Goal: Communication & Community: Share content

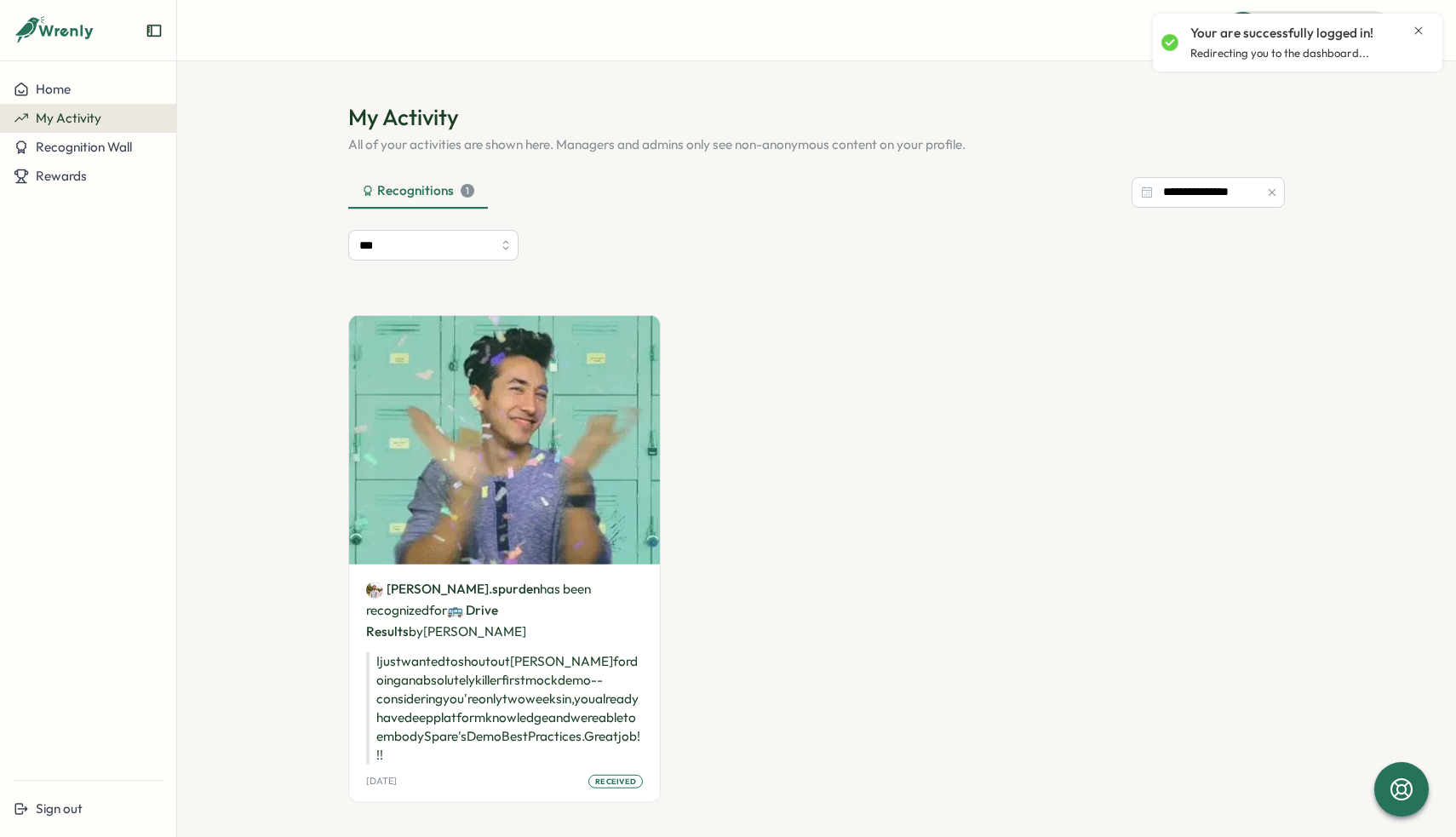
click at [1418, 29] on icon "Close notification" at bounding box center [1418, 30] width 14 height 14
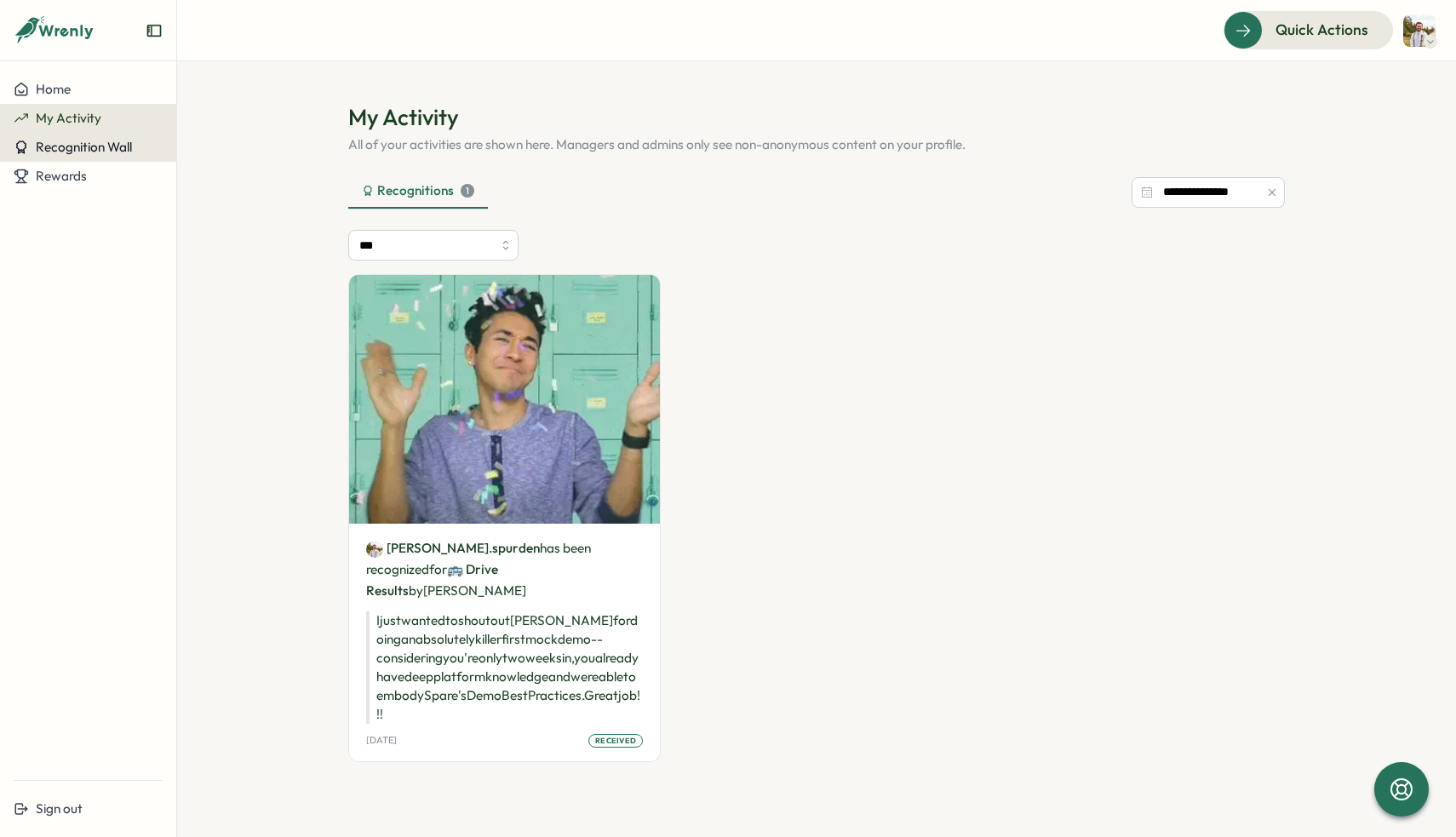
click at [79, 153] on span "Recognition Wall" at bounding box center [84, 147] width 96 height 17
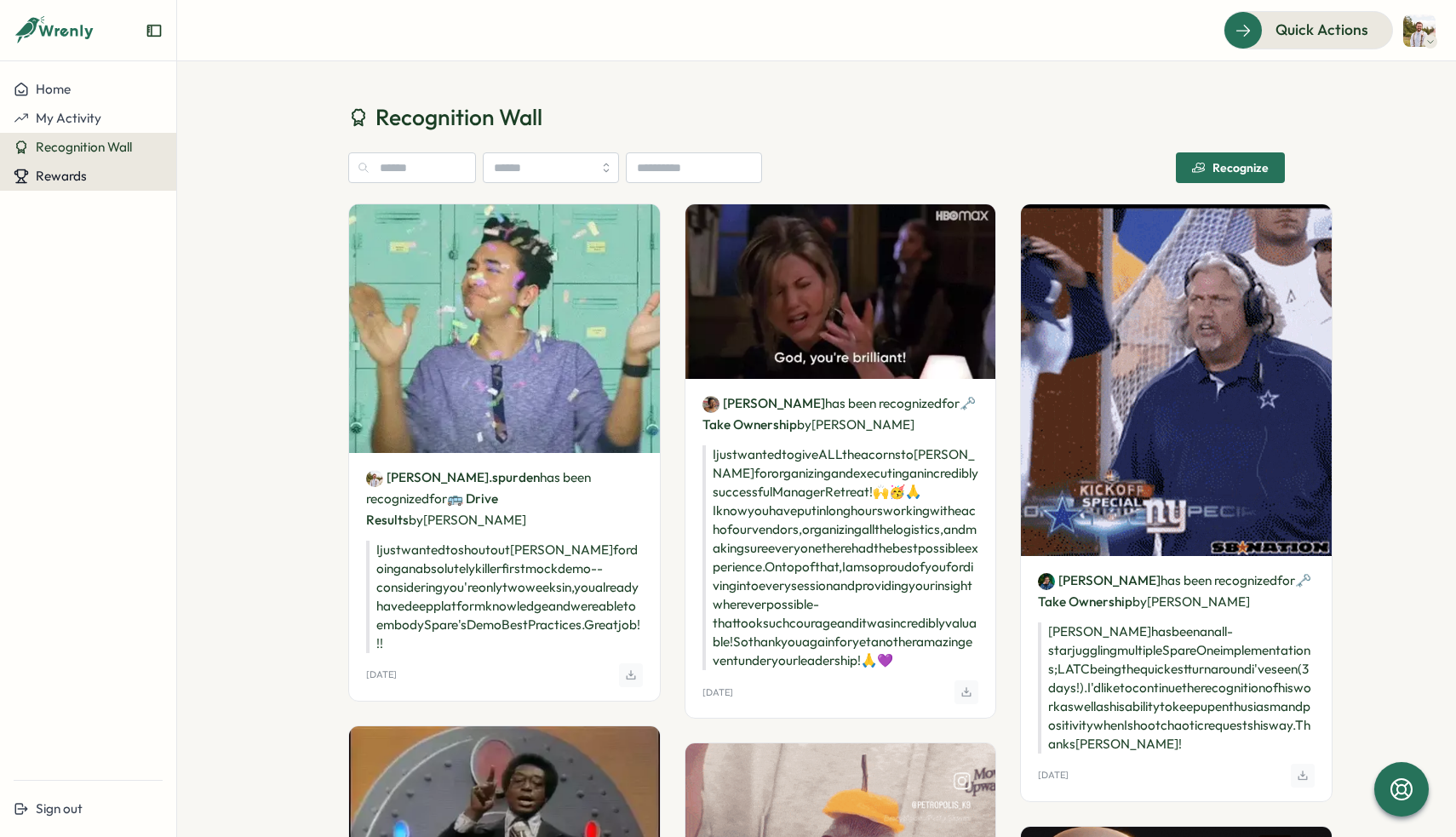
click at [106, 176] on div "Rewards" at bounding box center [88, 176] width 149 height 16
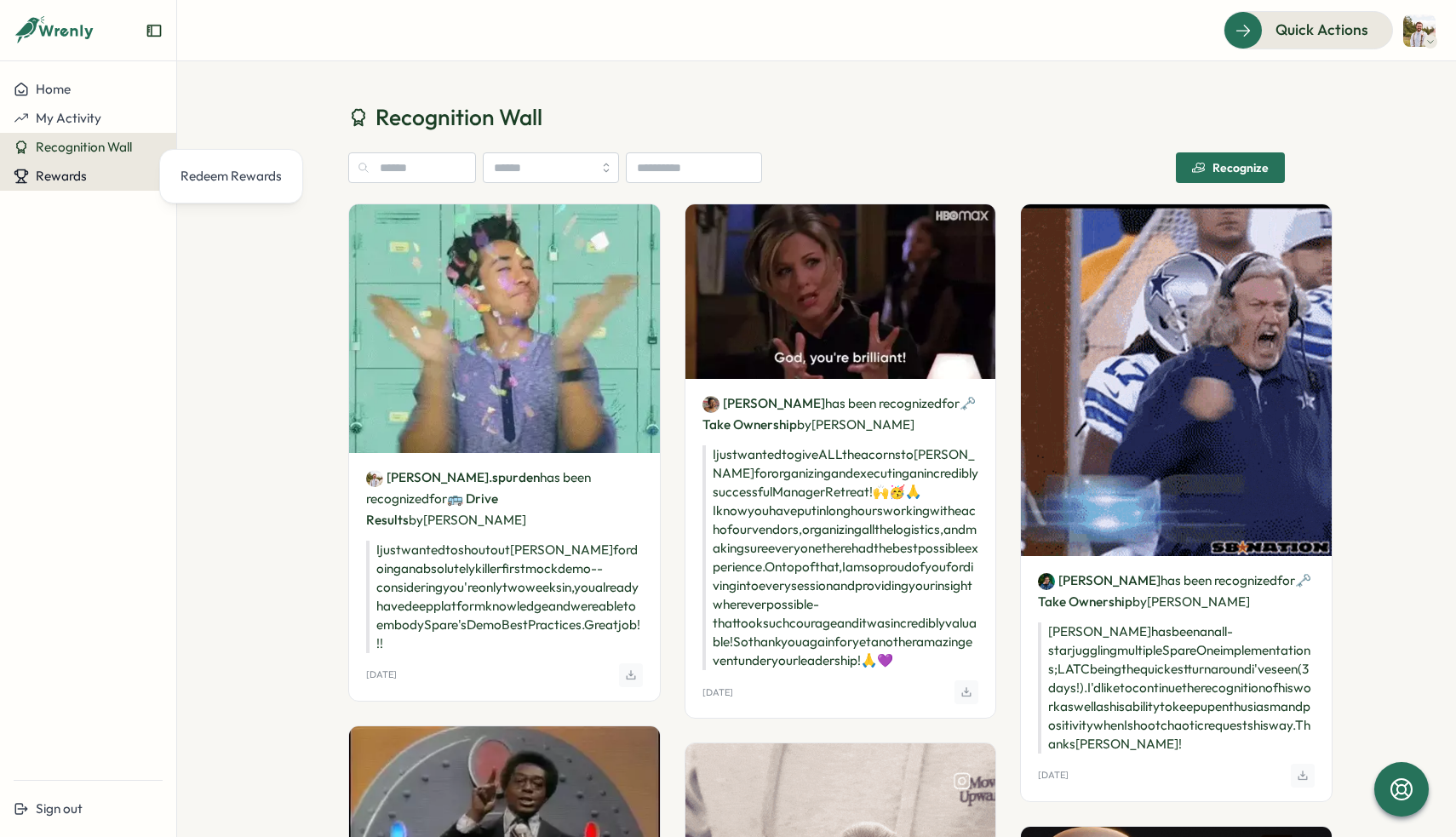
click at [73, 183] on span "Rewards" at bounding box center [62, 175] width 51 height 17
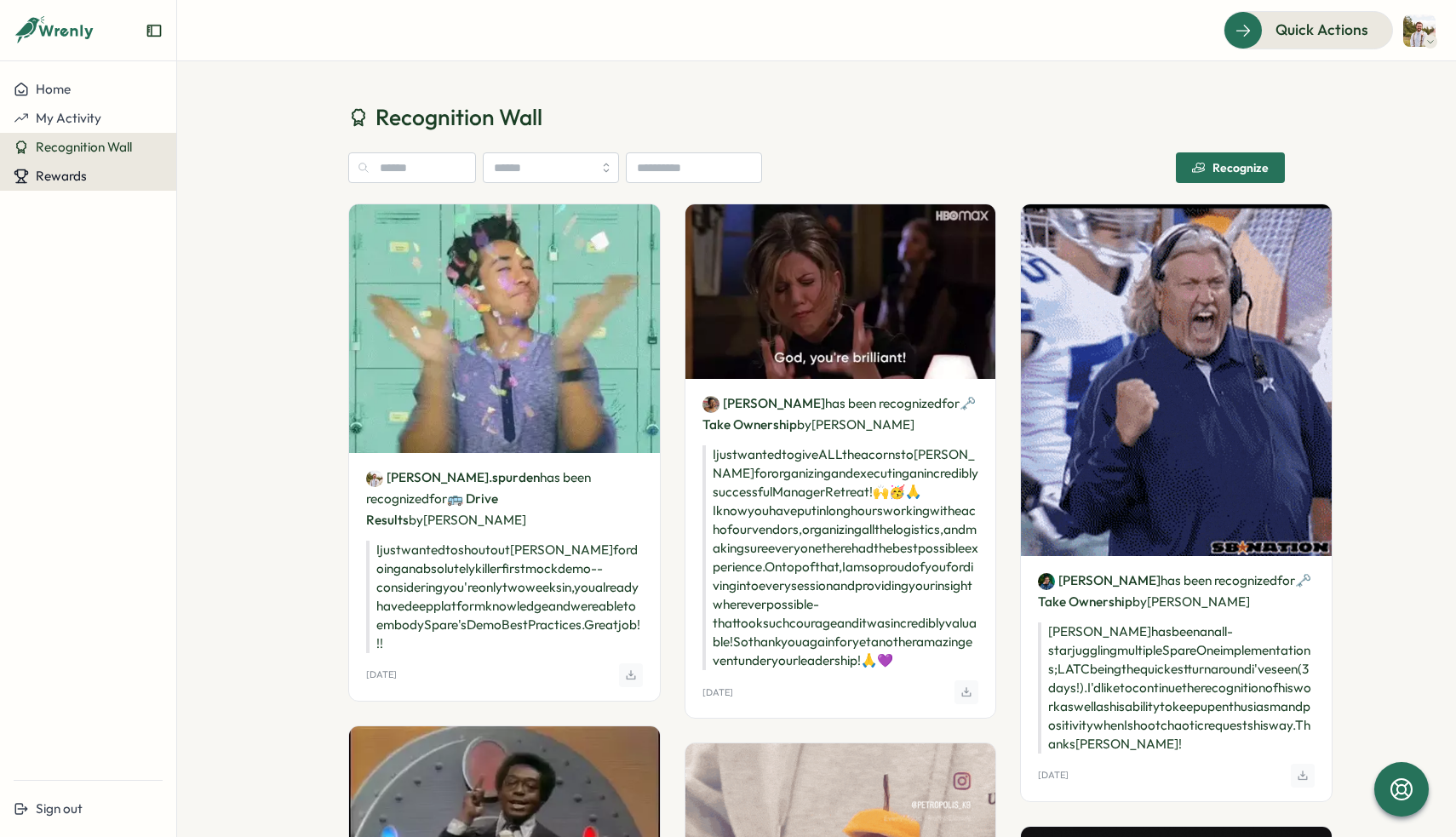
click at [90, 179] on div "Rewards" at bounding box center [88, 176] width 149 height 16
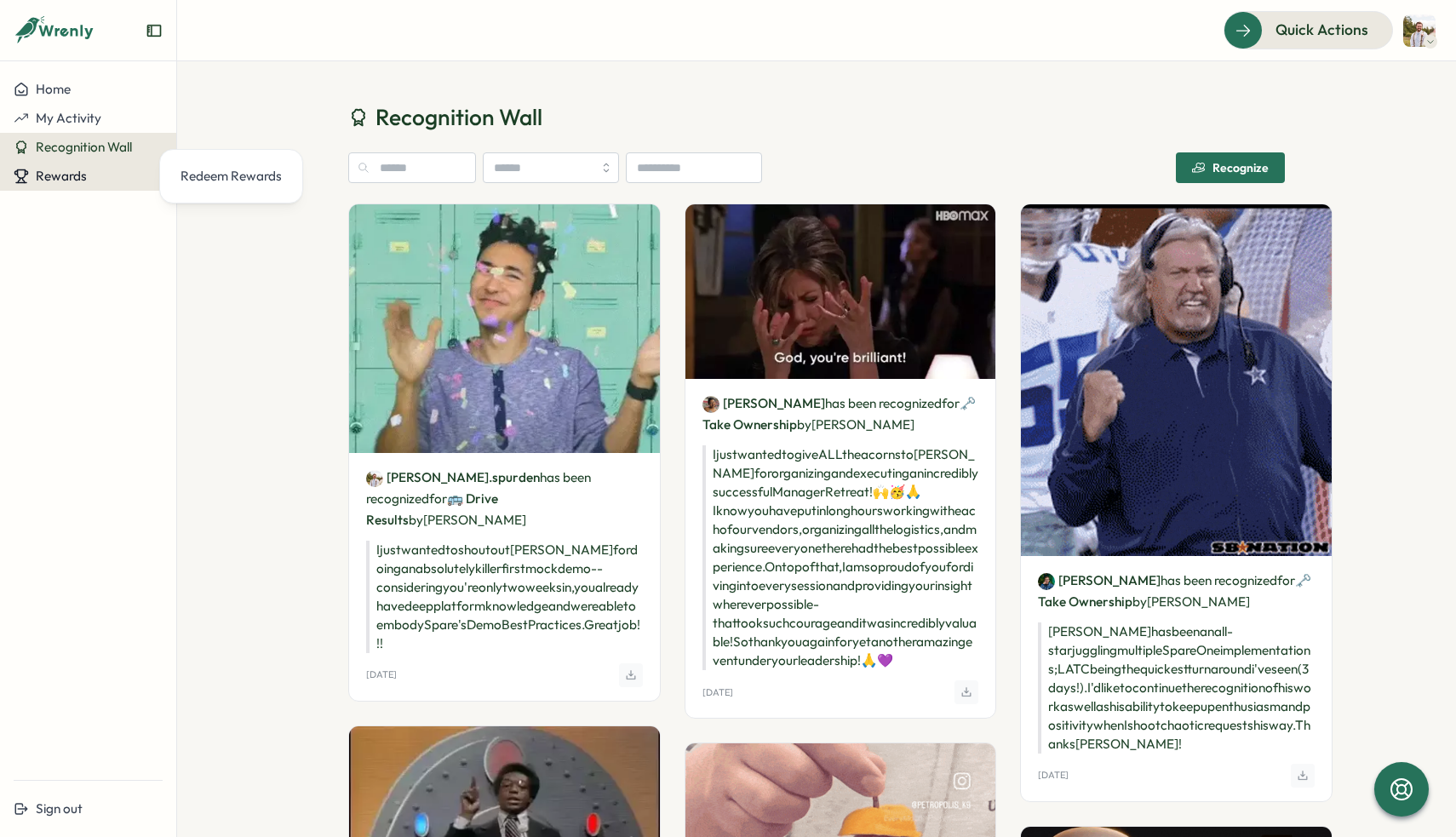
click at [80, 181] on span "Rewards" at bounding box center [62, 175] width 51 height 17
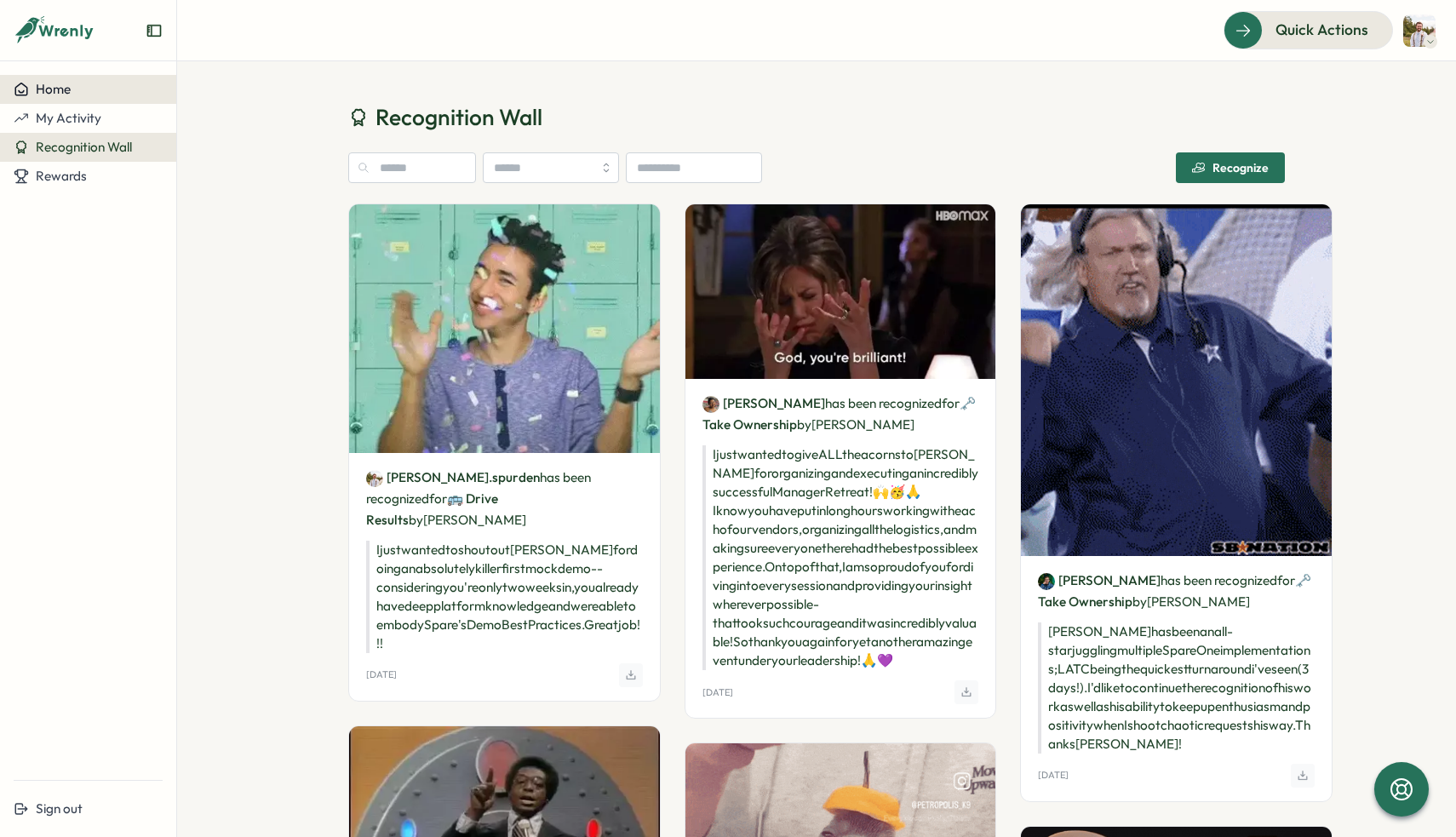
click at [66, 88] on span "Home" at bounding box center [54, 89] width 35 height 17
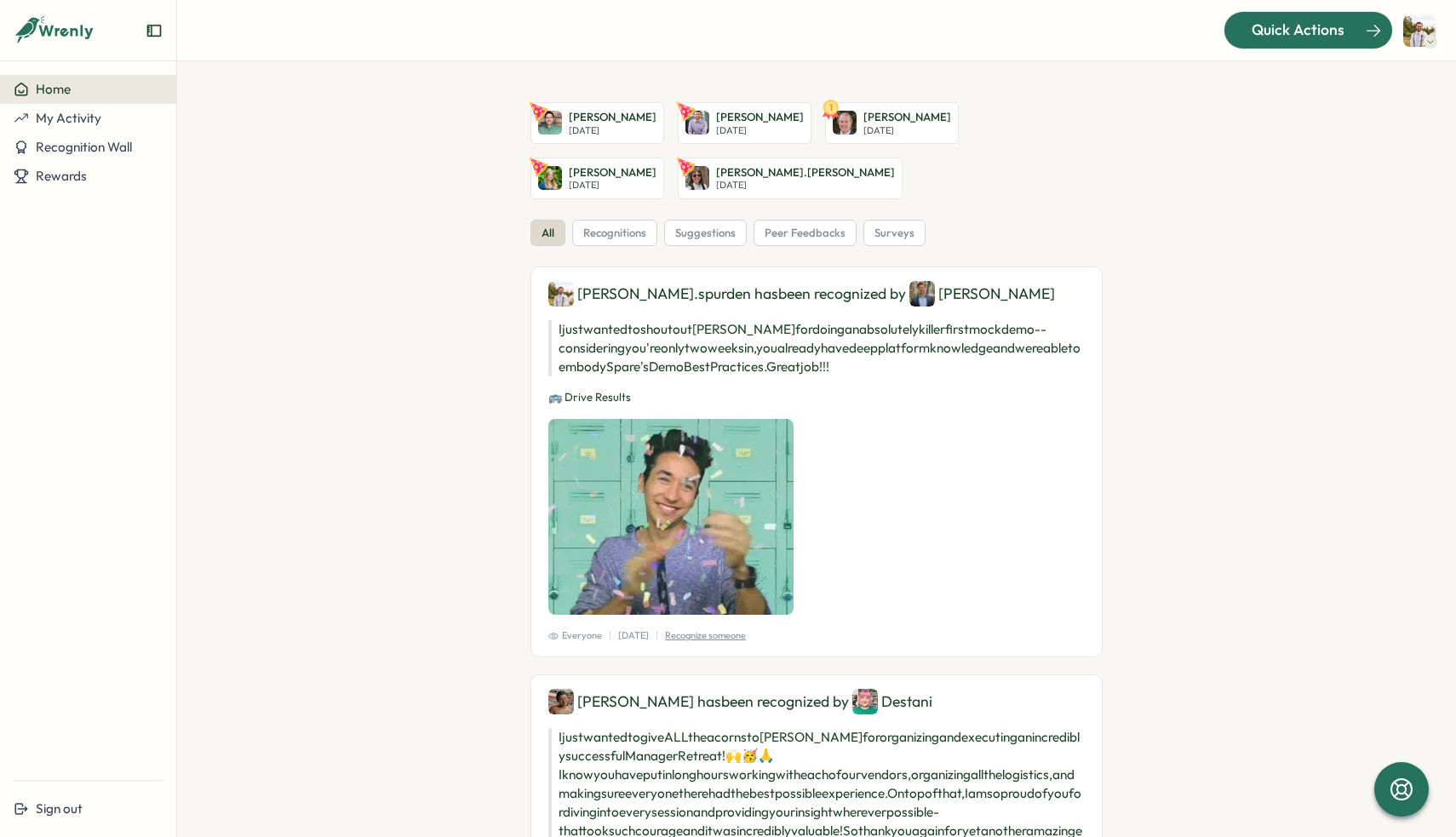
click at [1277, 36] on span "Quick Actions" at bounding box center [1297, 29] width 93 height 23
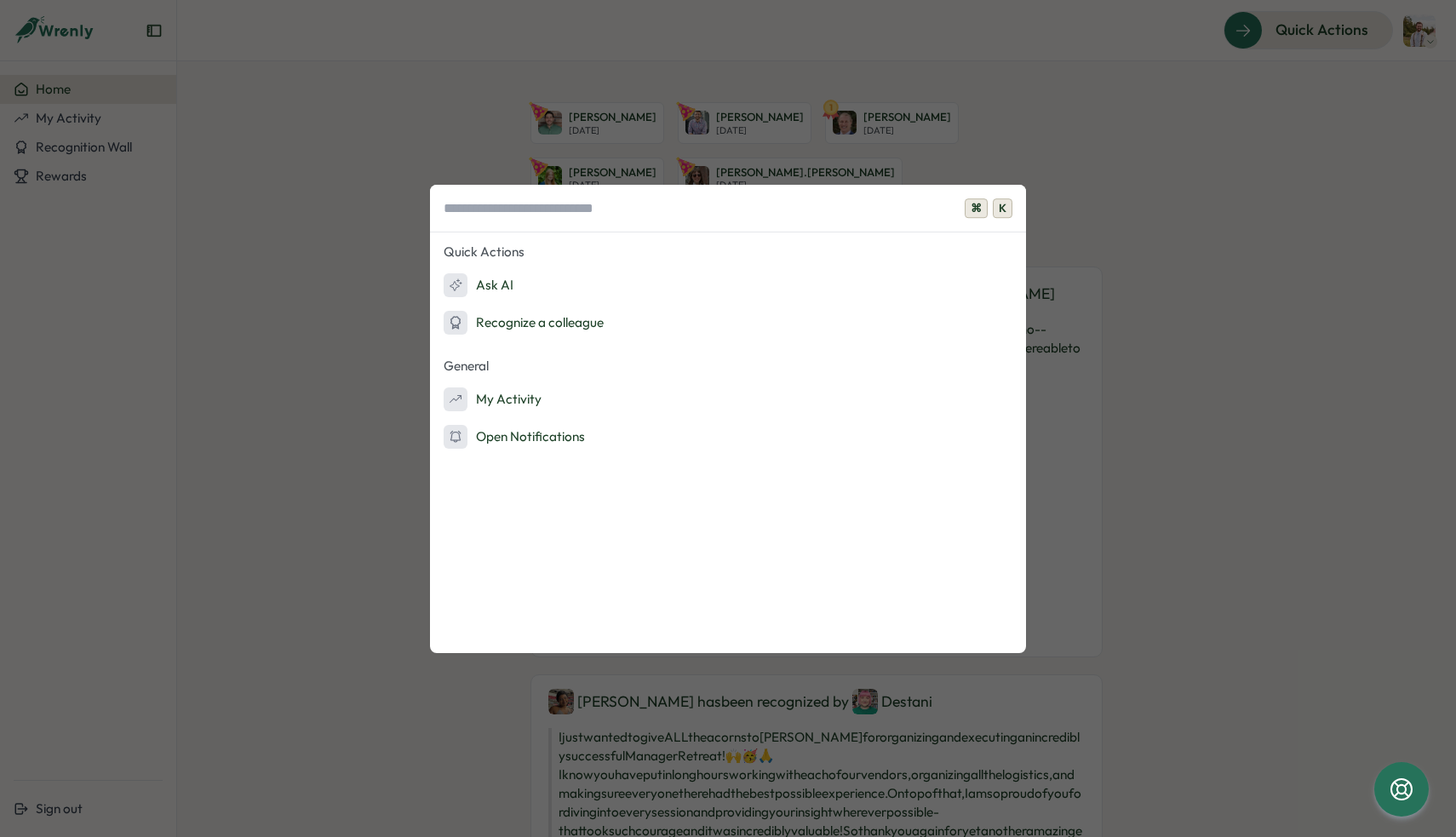
click at [302, 186] on div "⌘ K Quick Actions Ask AI Recognize a colleague General My Activity Open Notific…" at bounding box center [728, 418] width 1456 height 837
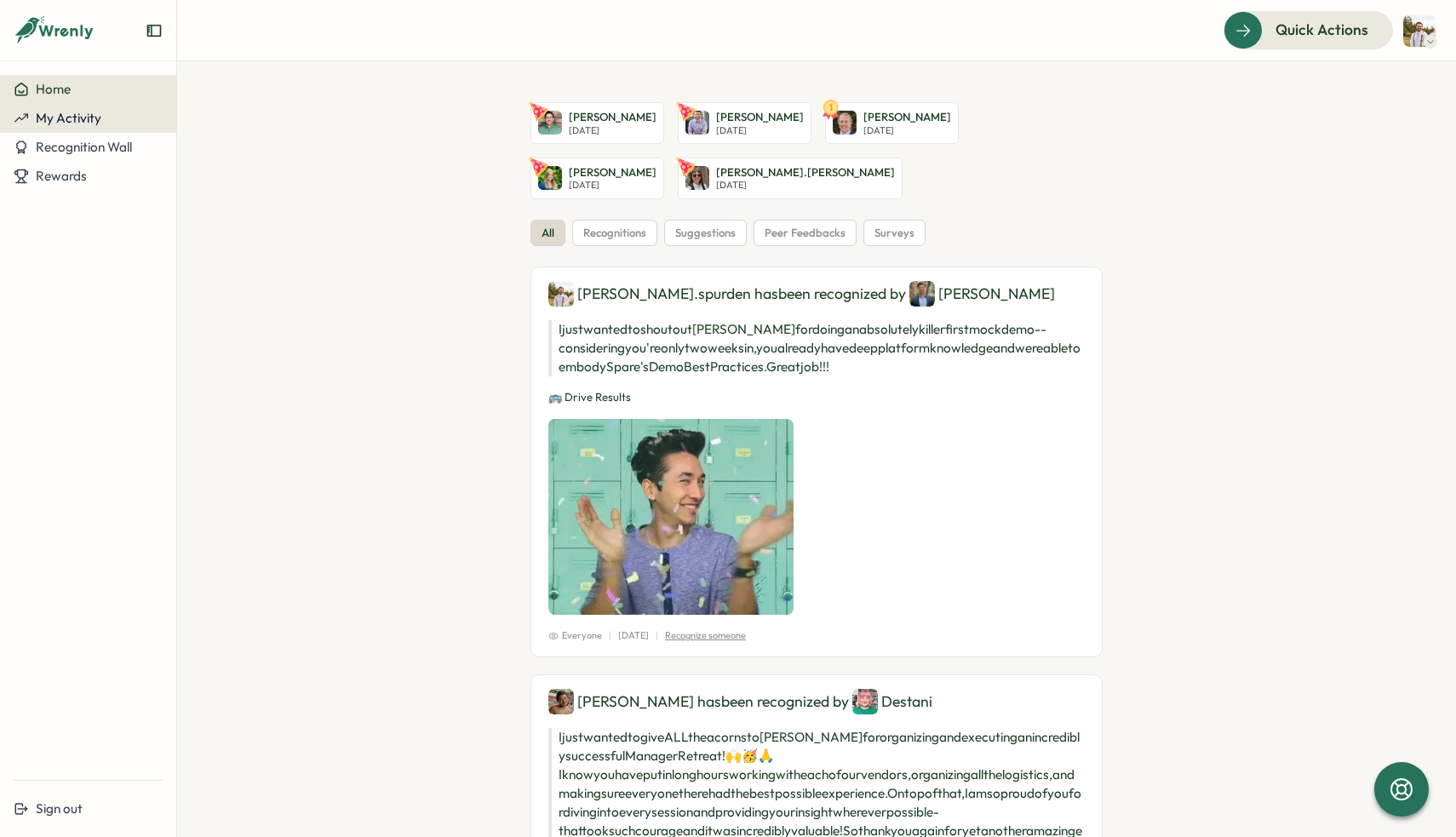
click at [94, 116] on span "My Activity" at bounding box center [69, 117] width 66 height 17
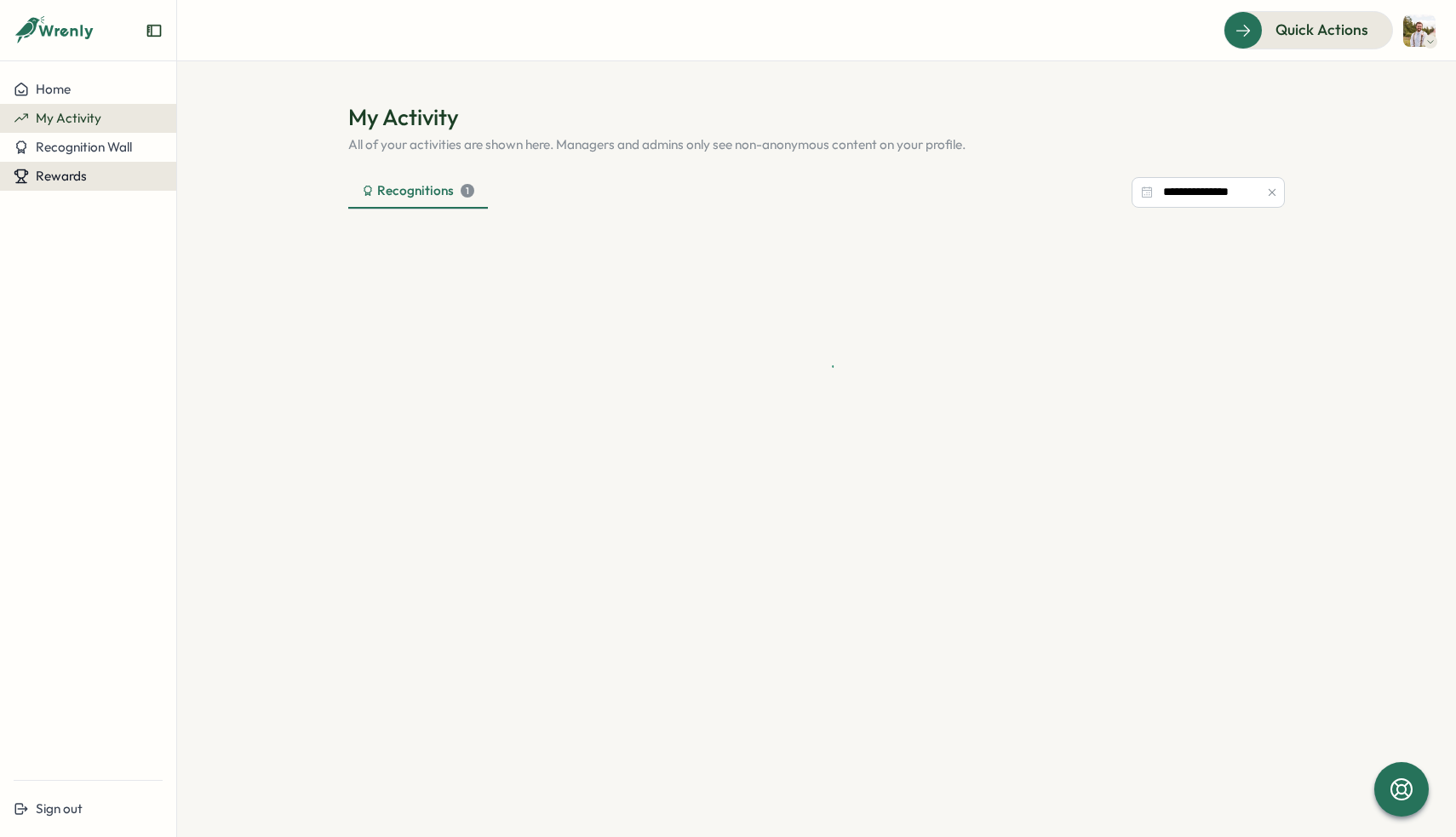
click at [79, 175] on span "Rewards" at bounding box center [62, 175] width 51 height 17
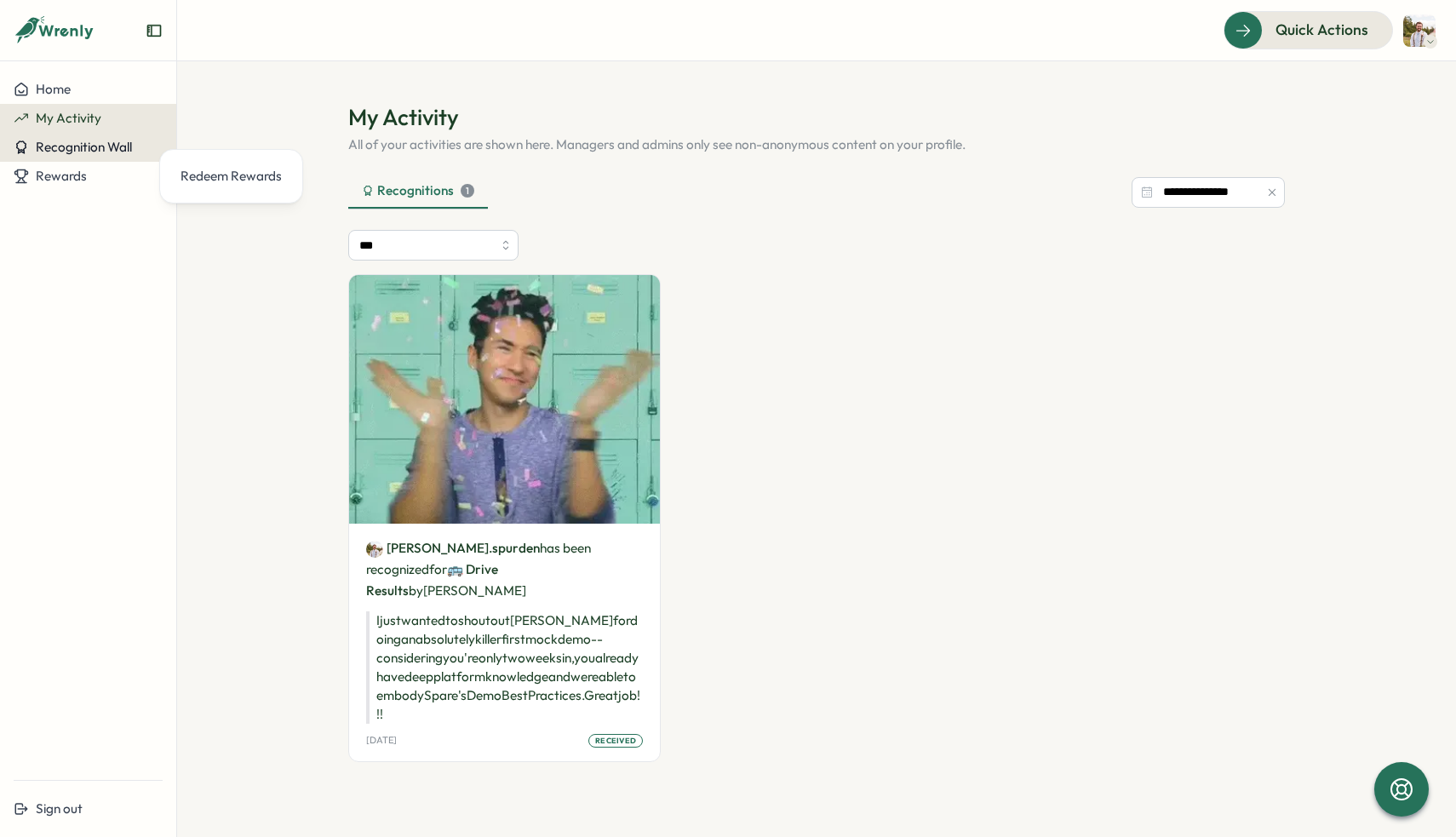
click at [70, 147] on span "Recognition Wall" at bounding box center [84, 147] width 96 height 17
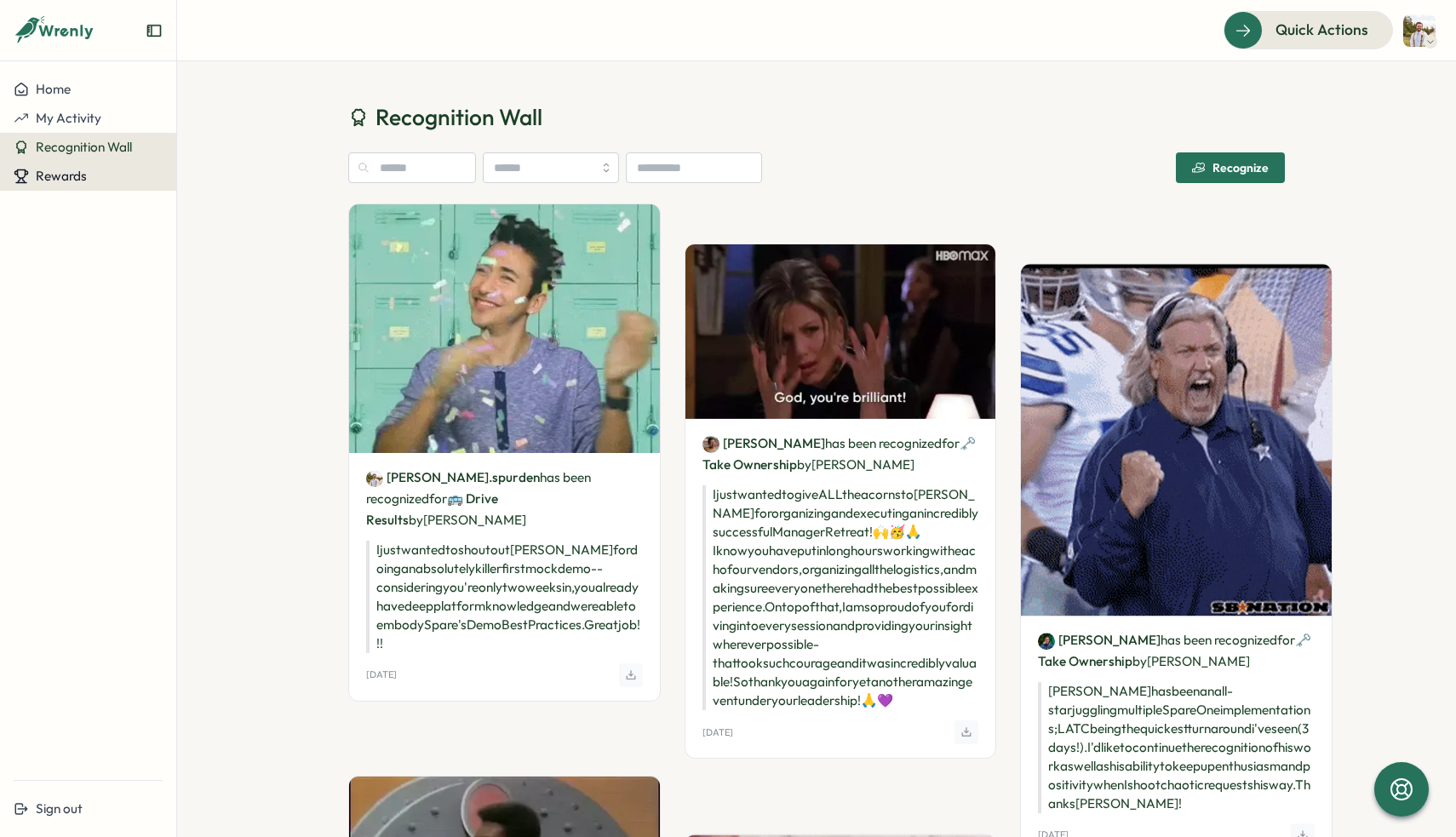
click at [55, 181] on span "Rewards" at bounding box center [62, 175] width 51 height 17
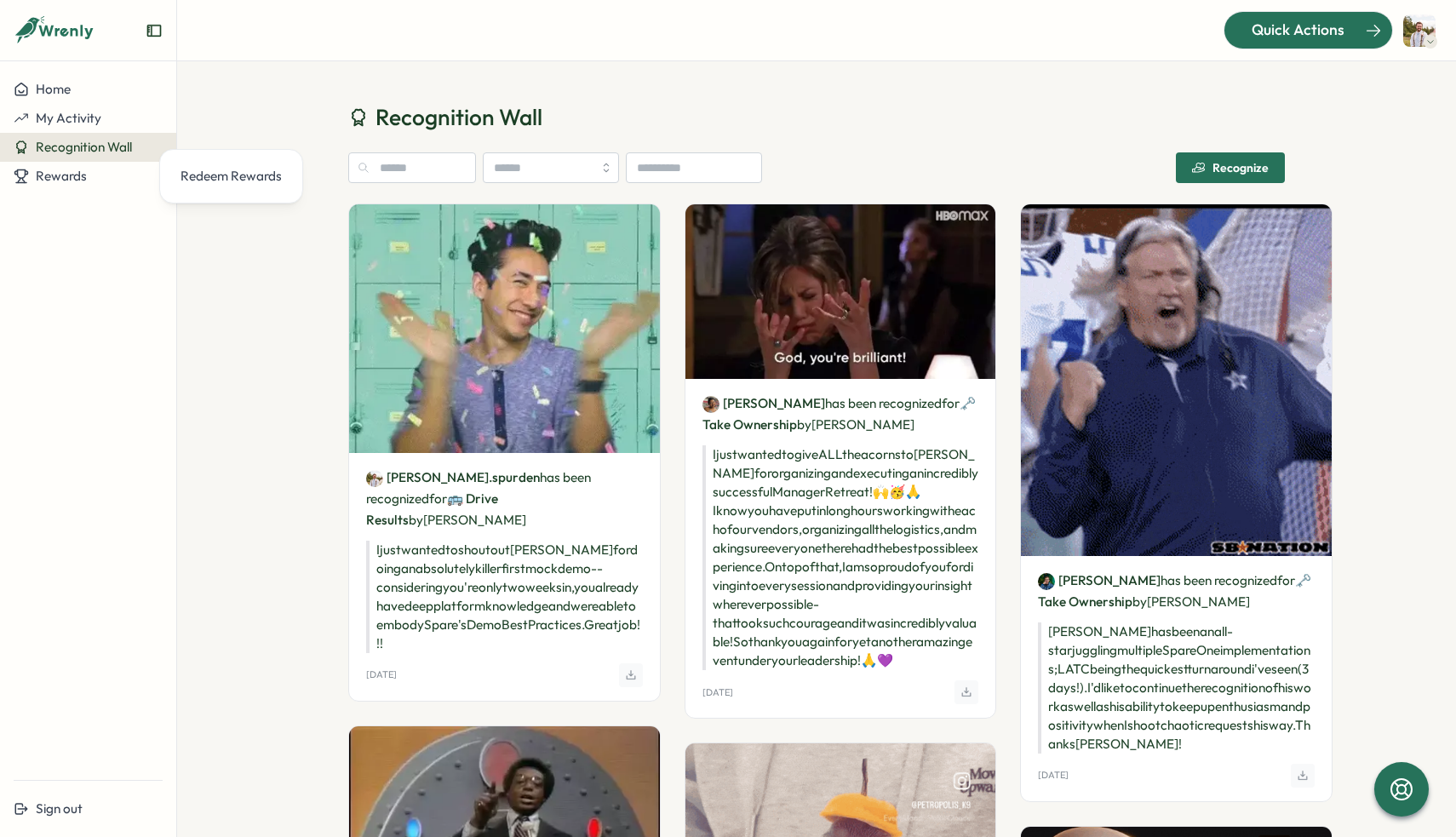
click at [1371, 31] on div "Quick Actions" at bounding box center [1297, 29] width 154 height 23
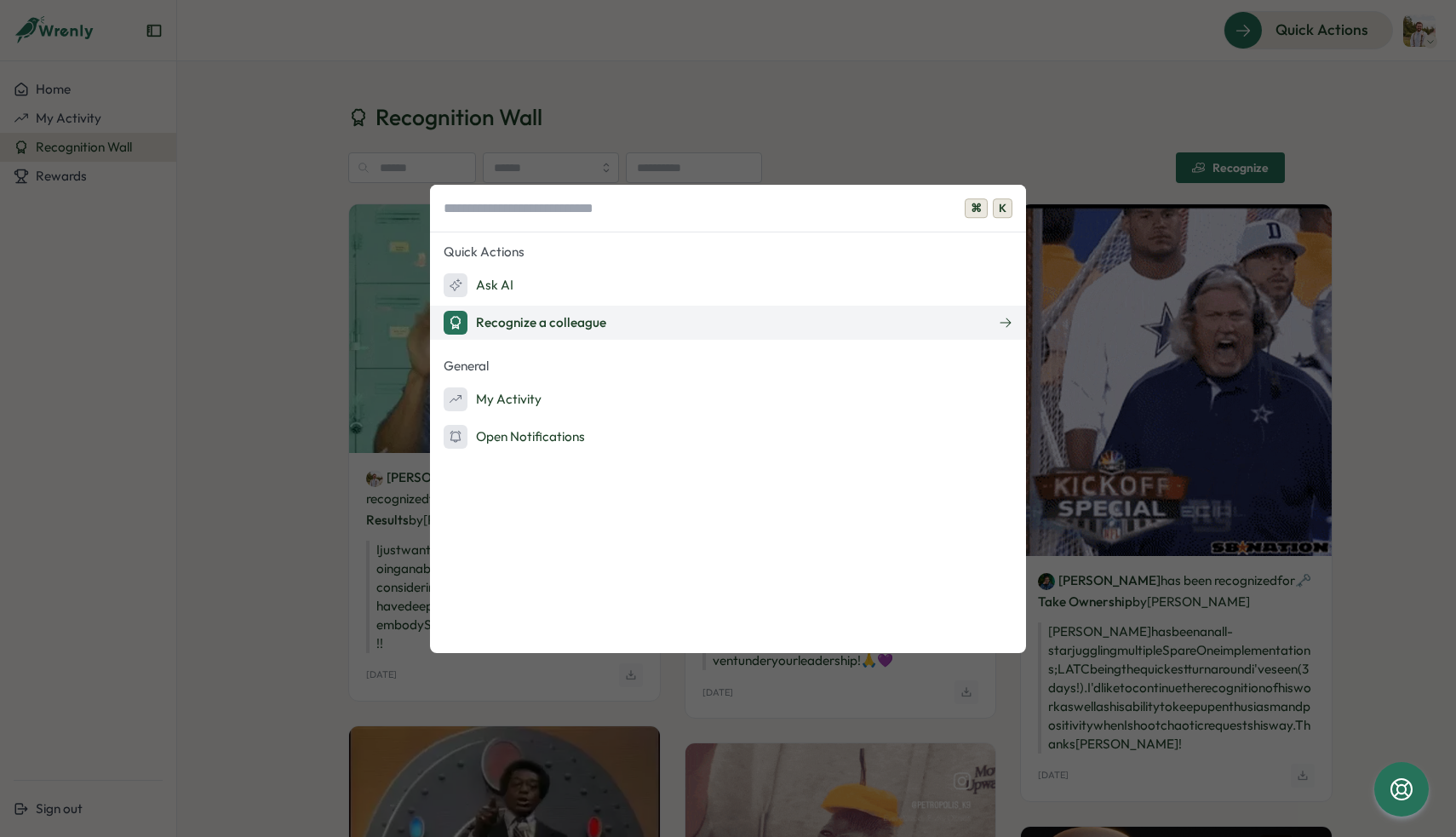
click at [529, 324] on div "Recognize a colleague" at bounding box center [525, 322] width 163 height 23
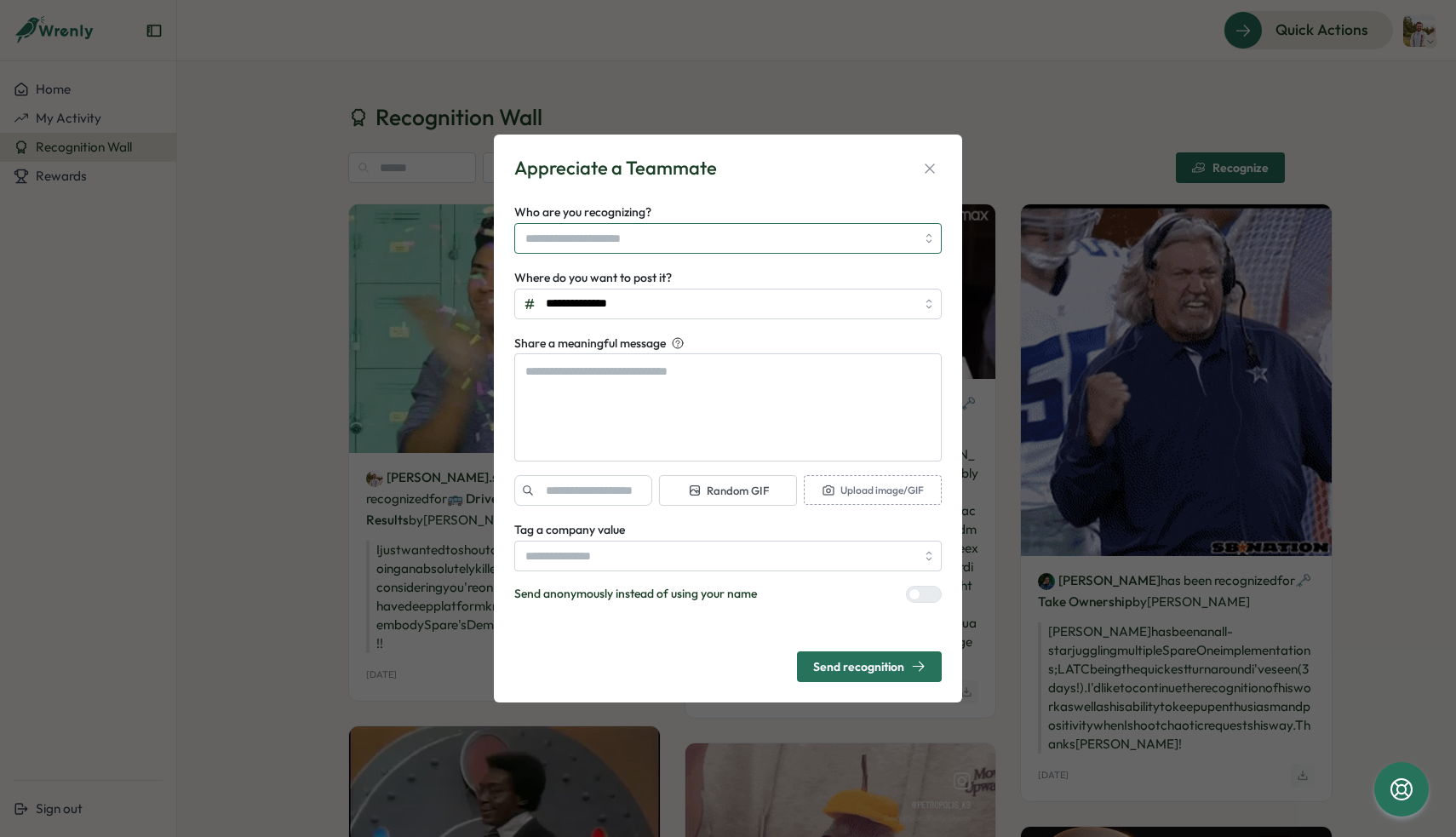
click at [621, 250] on input "Who are you recognizing?" at bounding box center [720, 239] width 390 height 29
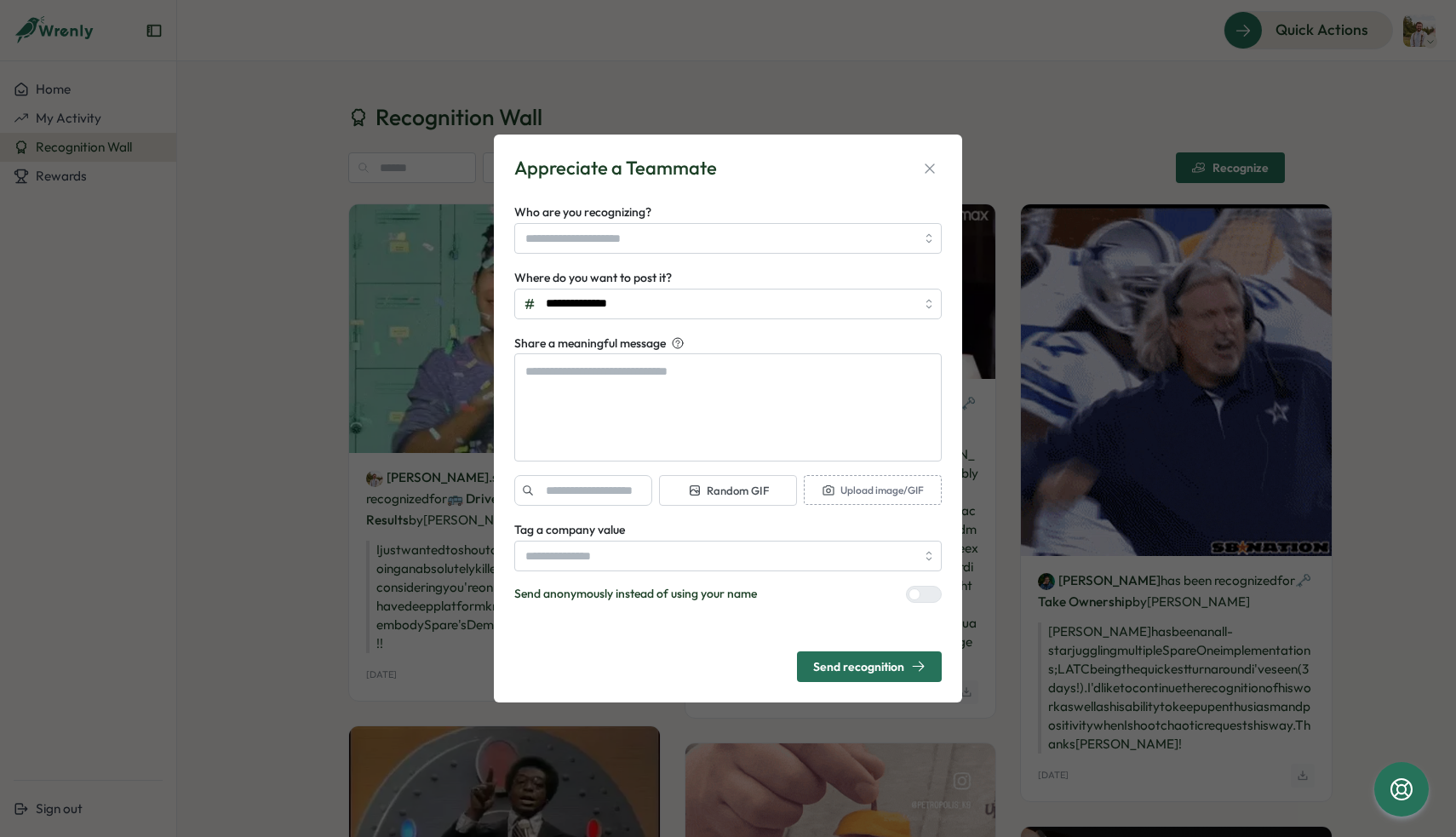
click at [724, 199] on form "**********" at bounding box center [728, 418] width 427 height 527
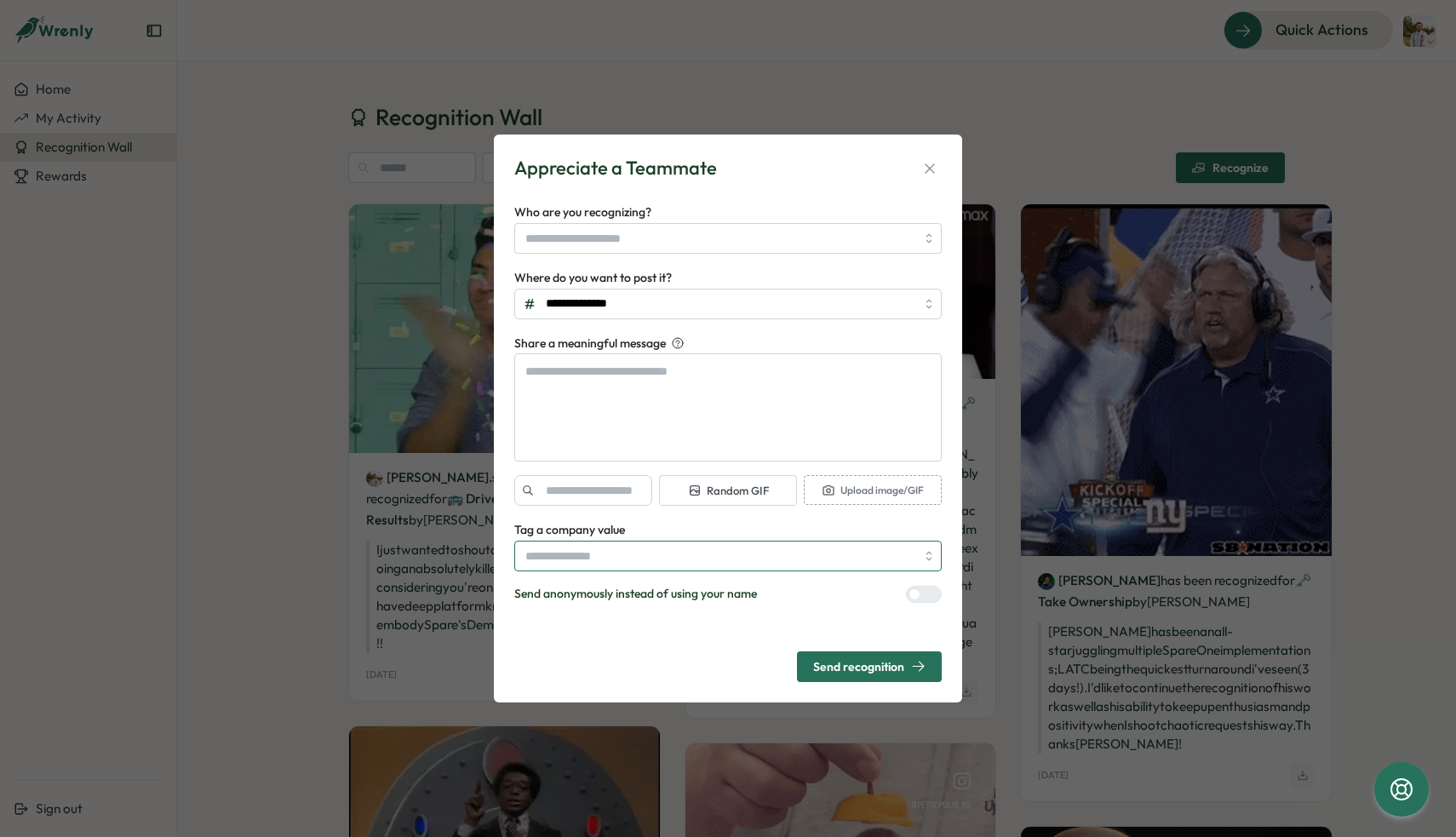
type textarea "*"
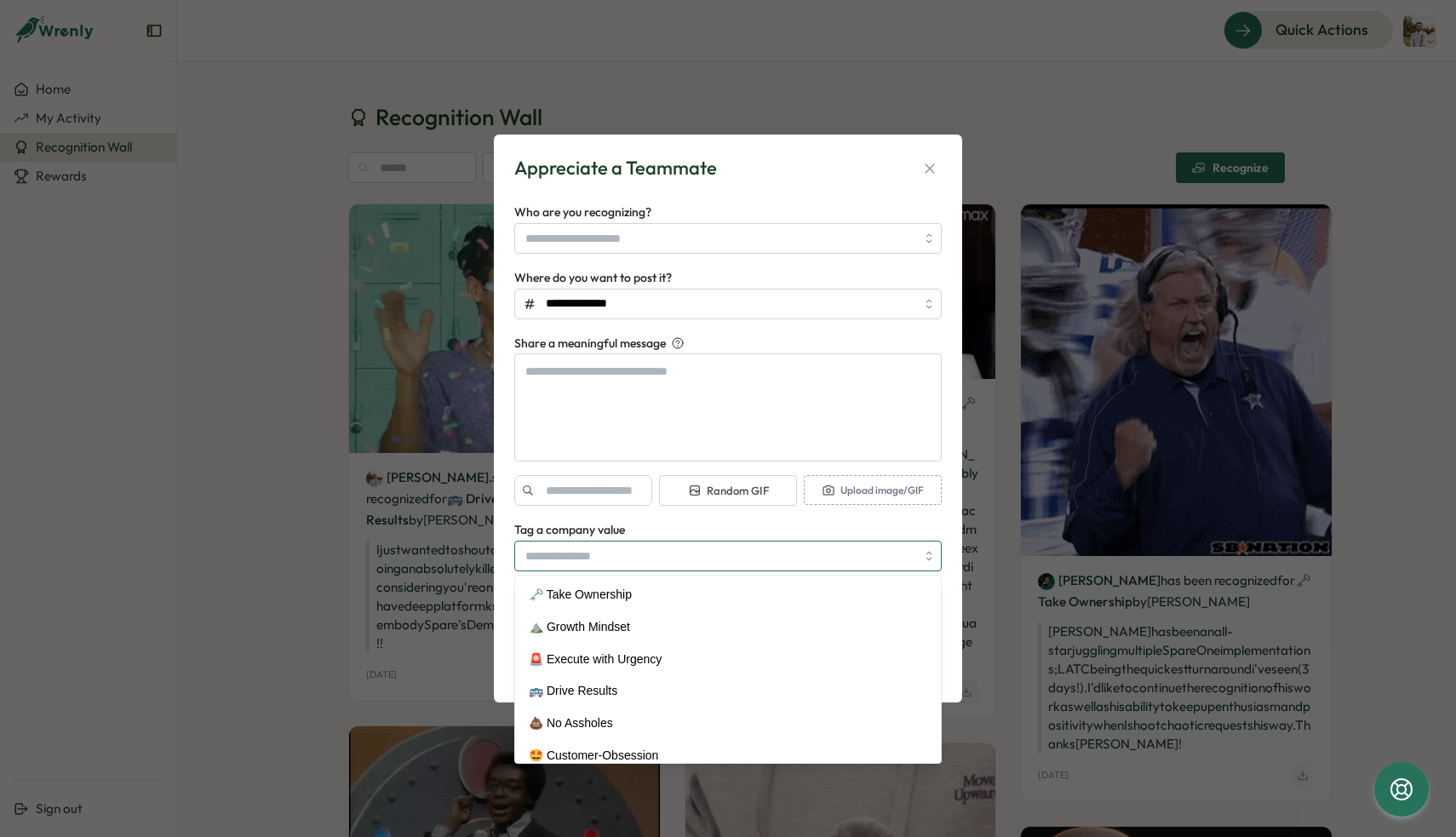
click at [778, 551] on input "Tag a company value" at bounding box center [728, 555] width 427 height 30
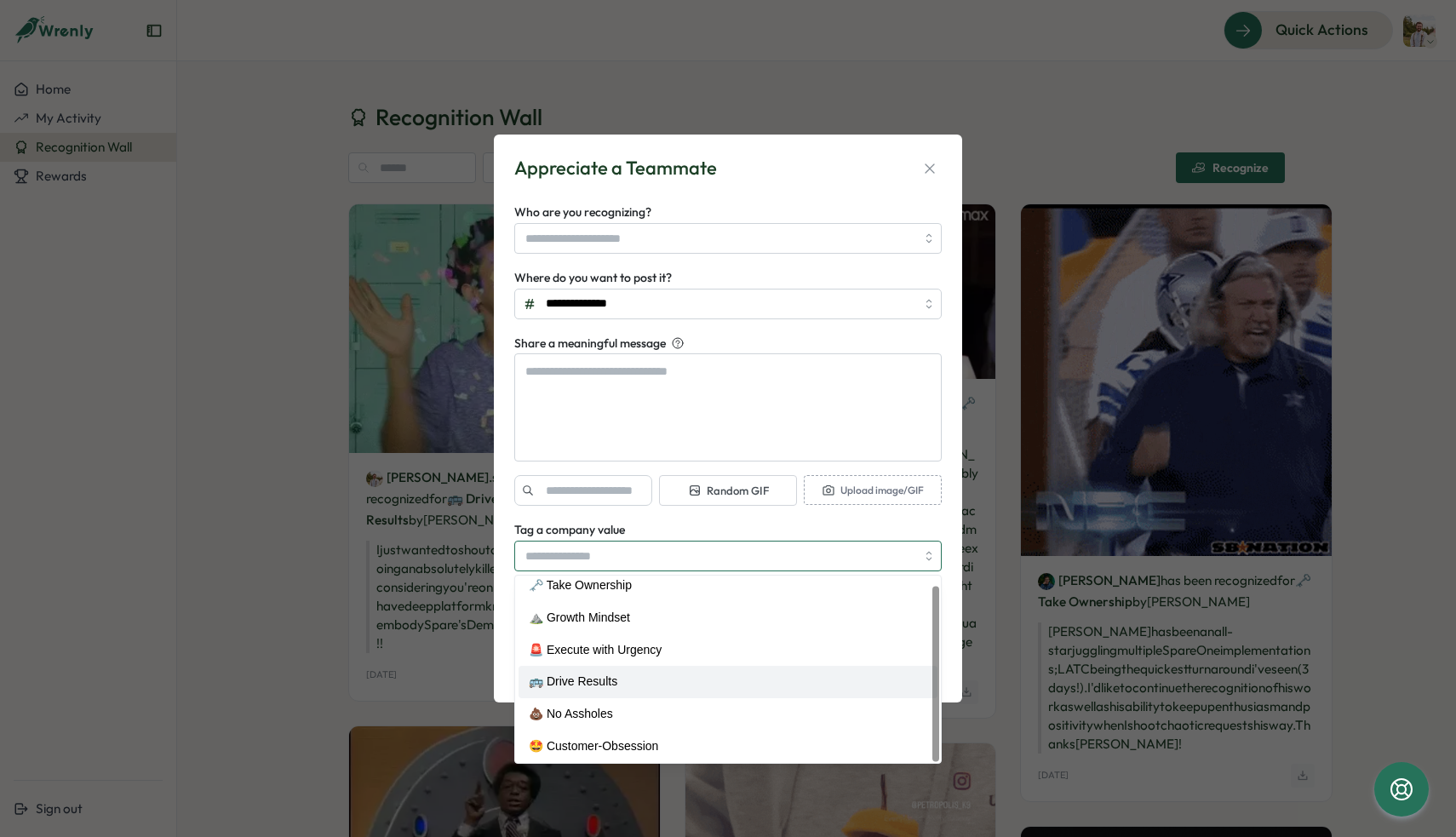
scroll to position [9, 0]
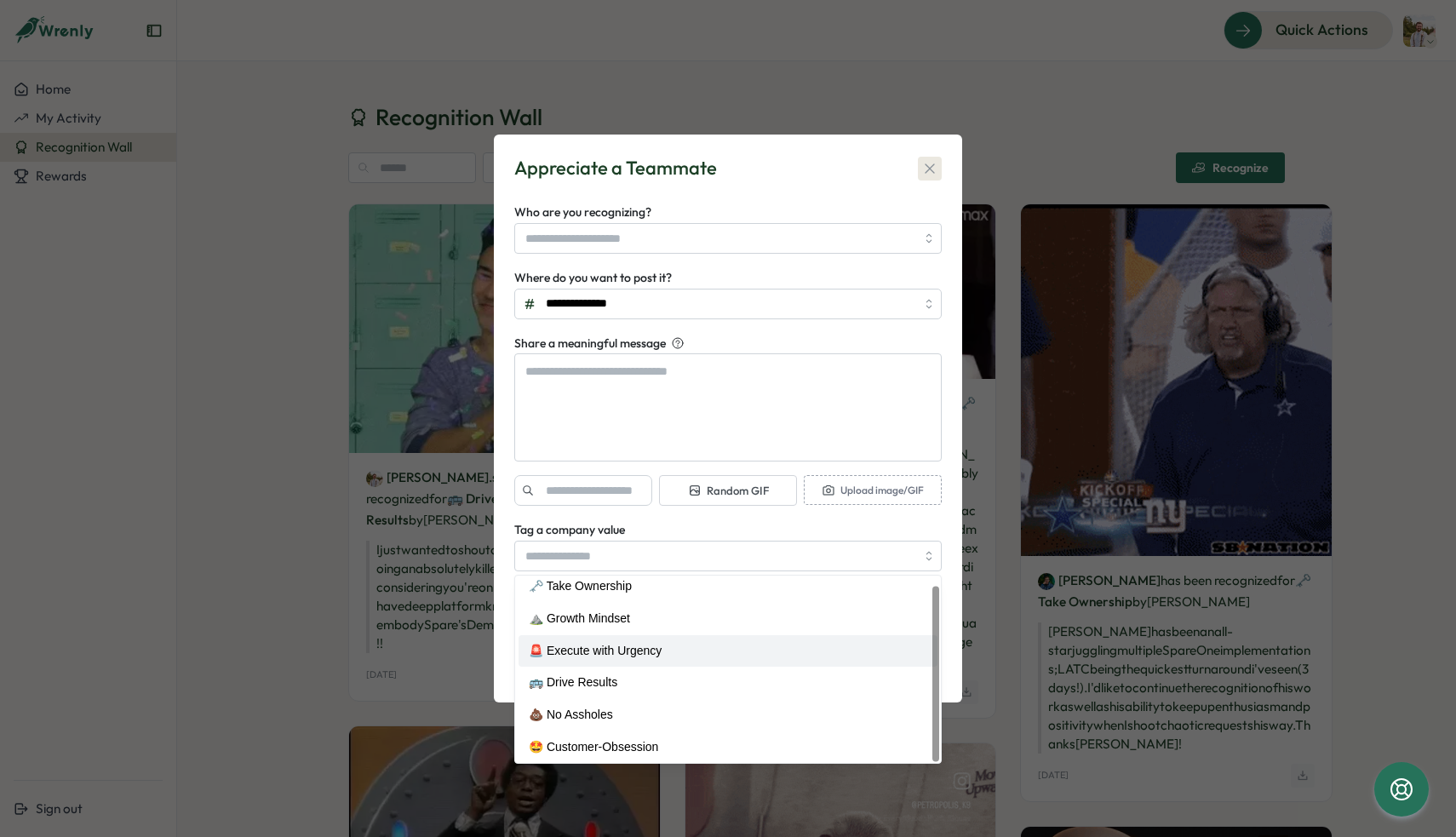
click at [941, 171] on button "button" at bounding box center [929, 168] width 23 height 23
